Goal: Transaction & Acquisition: Purchase product/service

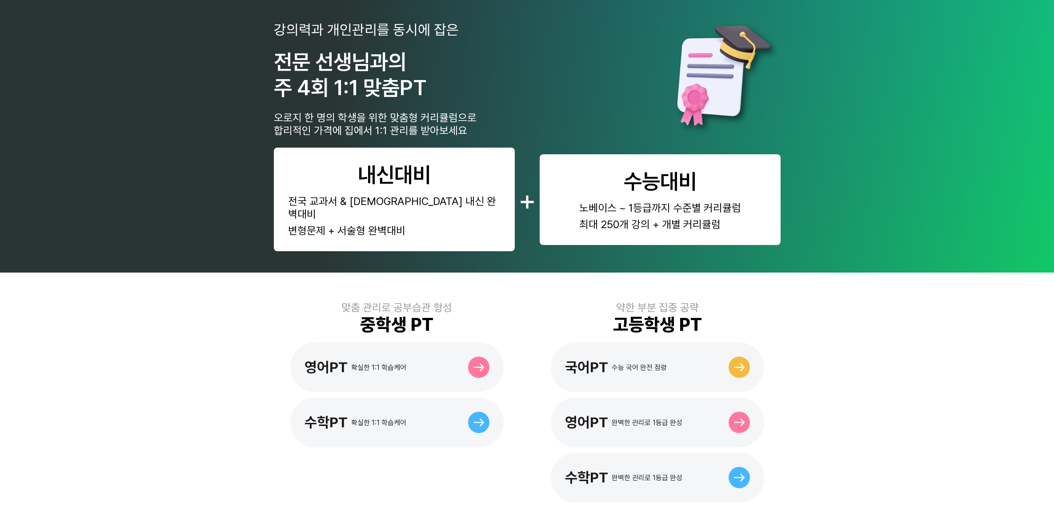
scroll to position [93, 0]
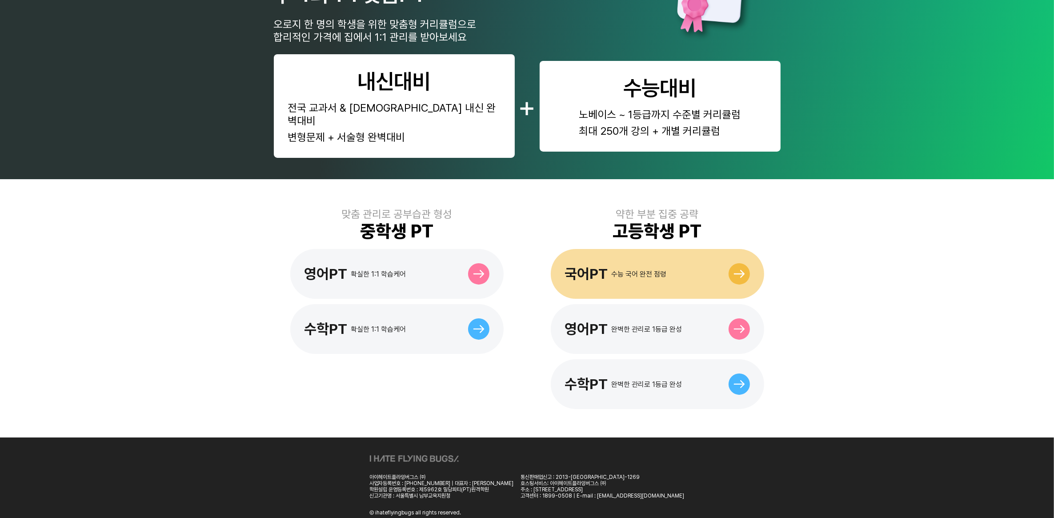
click at [637, 270] on div "국어PT 수능 국어 완전 점령" at bounding box center [657, 274] width 213 height 50
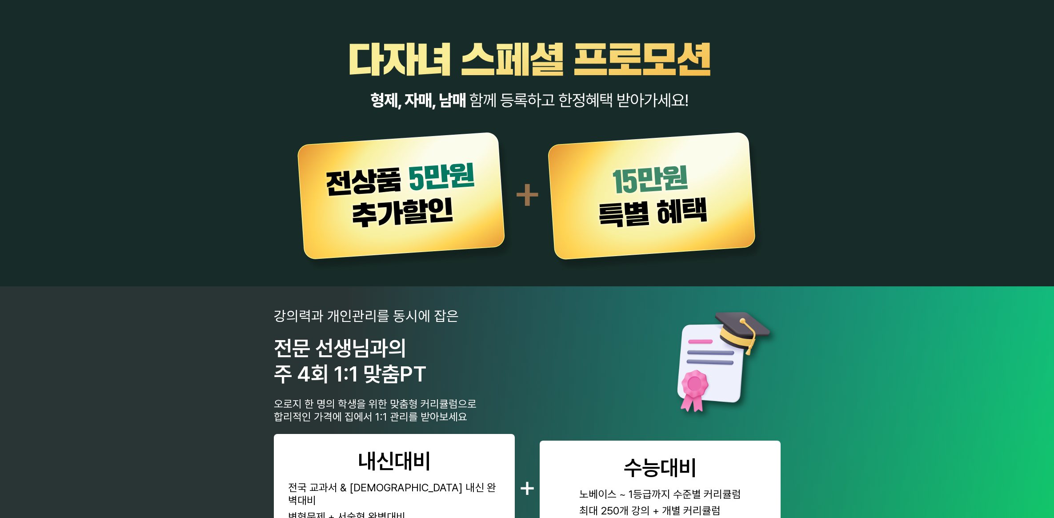
scroll to position [325, 0]
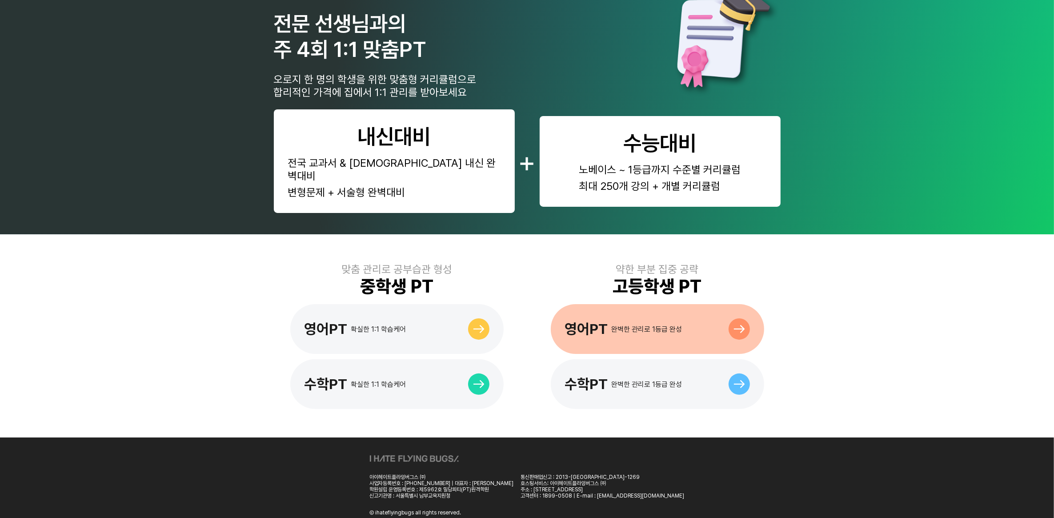
click at [661, 326] on div "영어PT 완벽한 관리로 1등급 완성" at bounding box center [657, 329] width 213 height 50
